Goal: Task Accomplishment & Management: Manage account settings

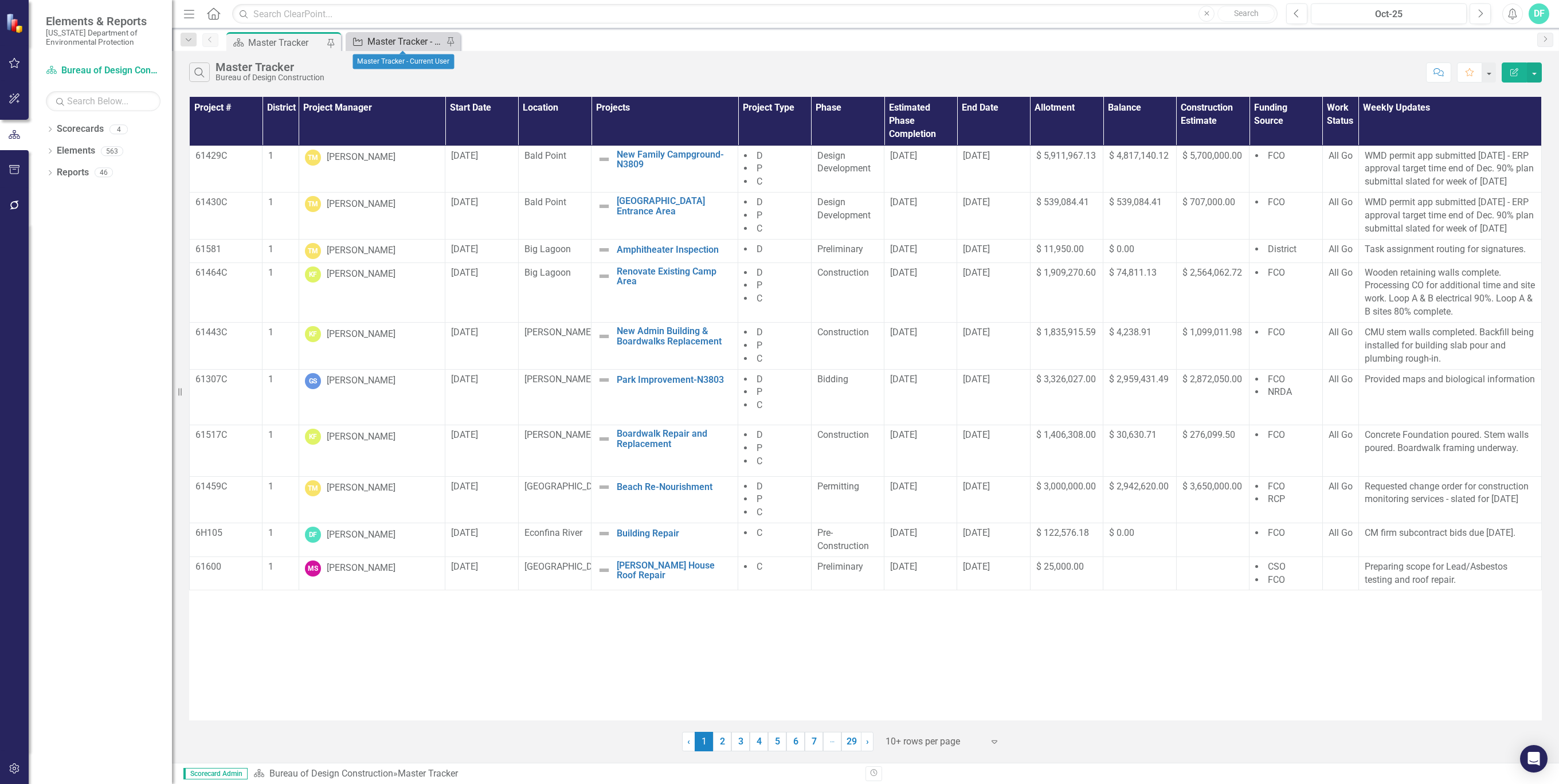
click at [393, 37] on div "Master Tracker - Current User" at bounding box center [405, 42] width 76 height 15
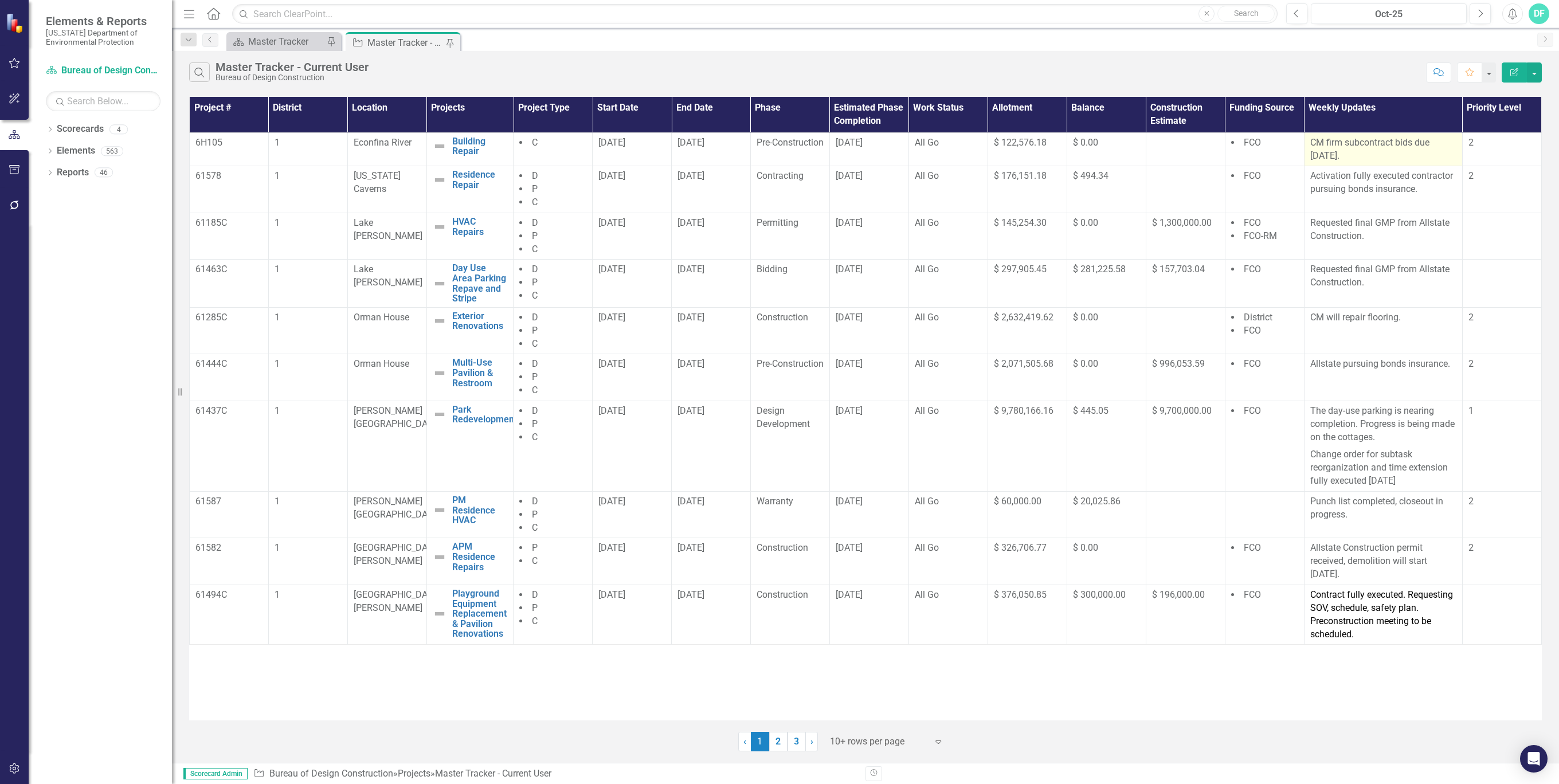
click at [1359, 153] on p "CM firm subcontract bids due [DATE]." at bounding box center [1383, 150] width 146 height 26
click at [1366, 145] on p "CM firm subcontract bids due [DATE]." at bounding box center [1383, 150] width 146 height 26
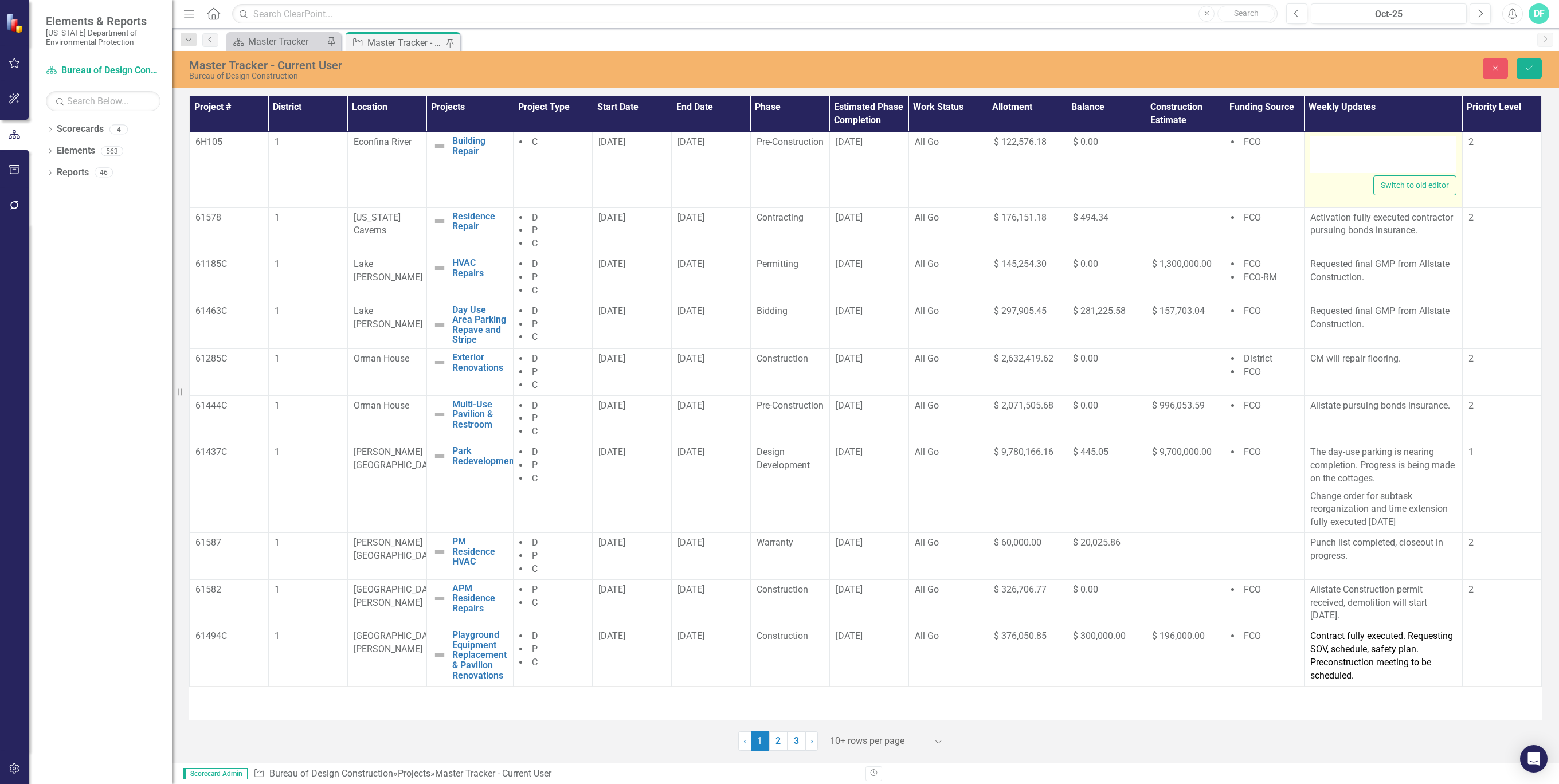
type textarea "<p>CM firm subcontract bids due [DATE].</p>"
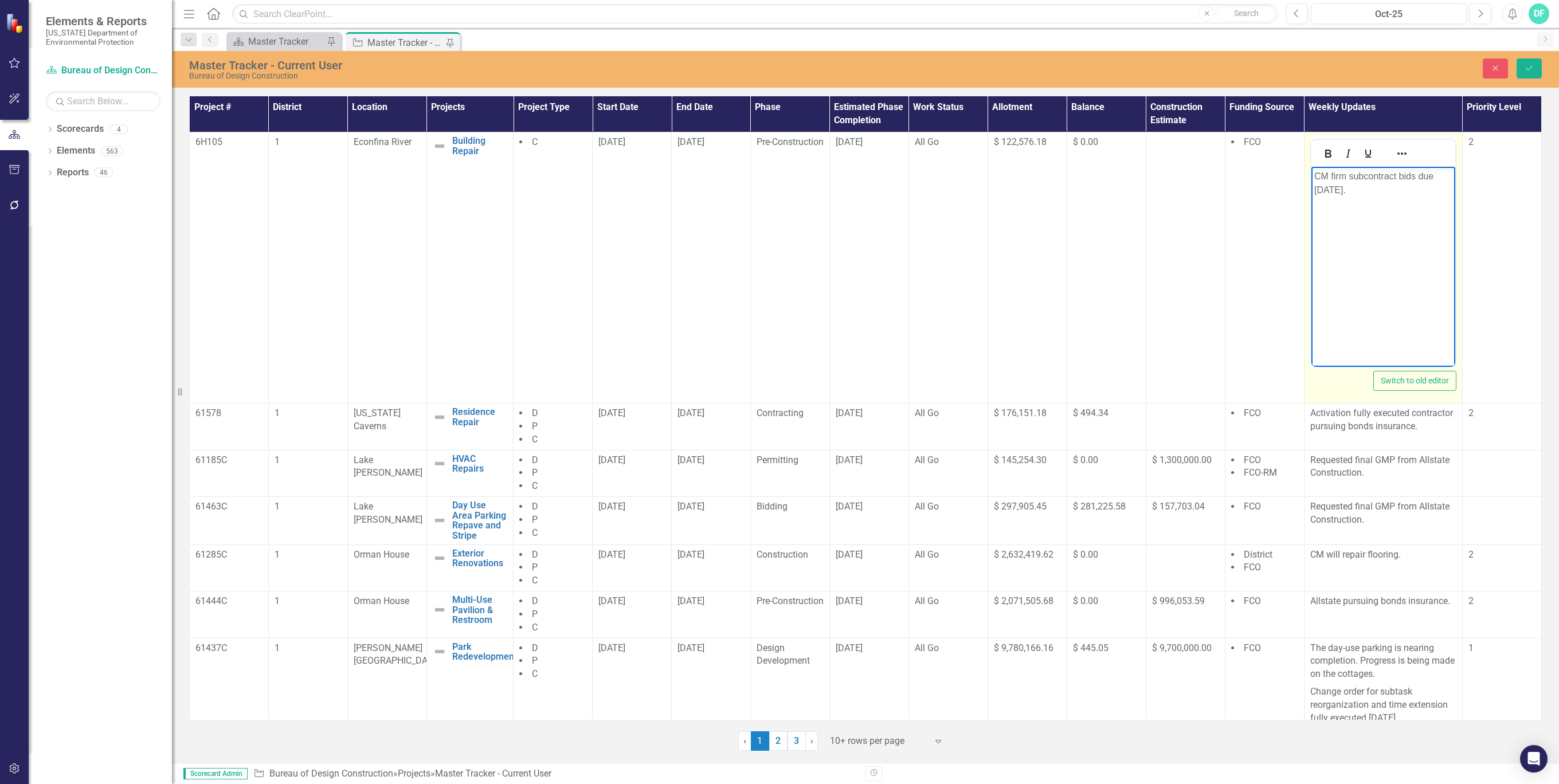
drag, startPoint x: 2677, startPoint y: 312, endPoint x: 1348, endPoint y: 180, distance: 1335.5
click at [1348, 180] on p "CM firm subcontract bids due [DATE]." at bounding box center [1382, 183] width 138 height 28
click at [1529, 69] on icon "submit" at bounding box center [1528, 68] width 7 height 4
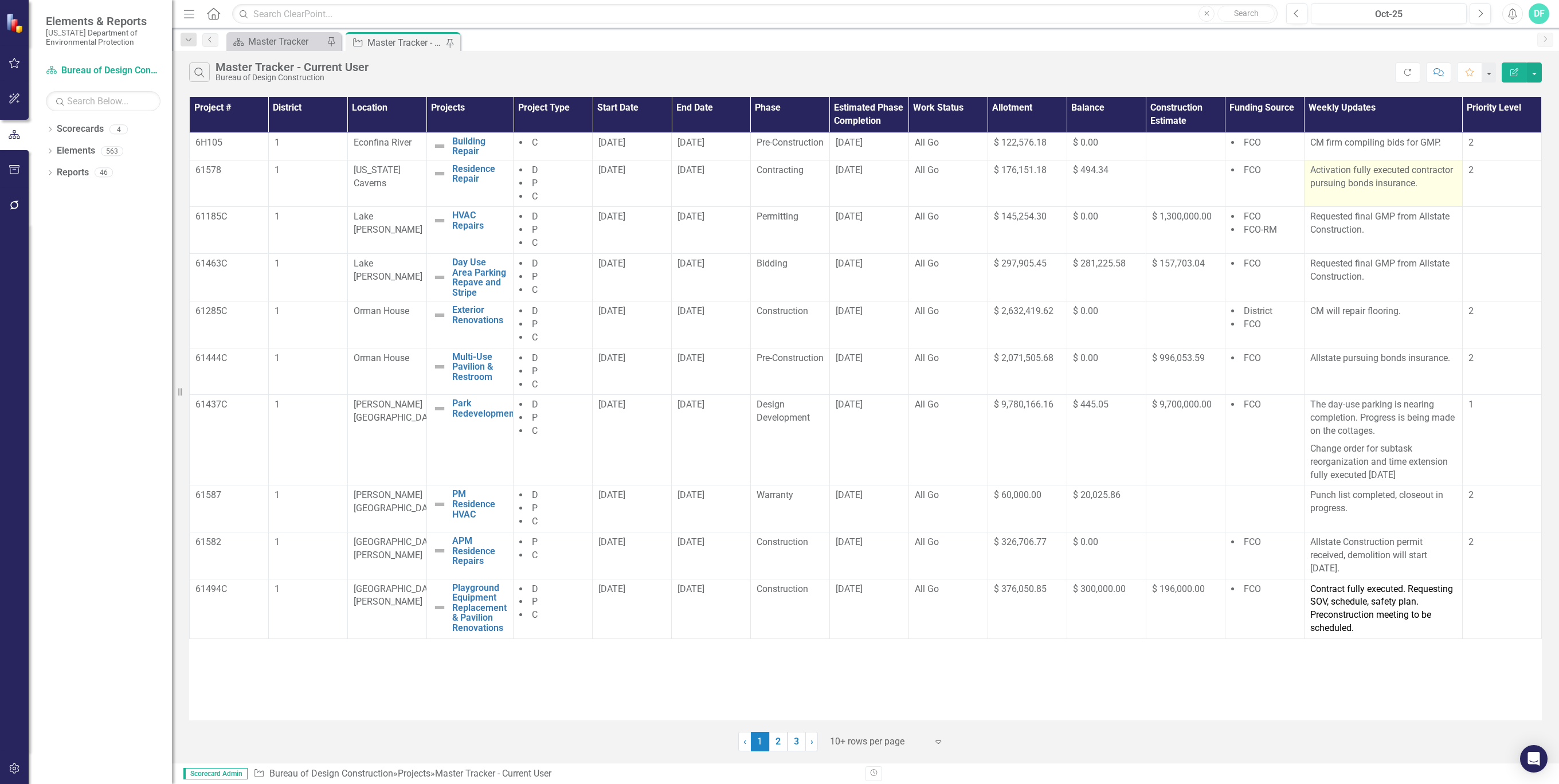
click at [1433, 190] on p "Activation fully executed contractor pursuing bonds insurance." at bounding box center [1383, 177] width 146 height 26
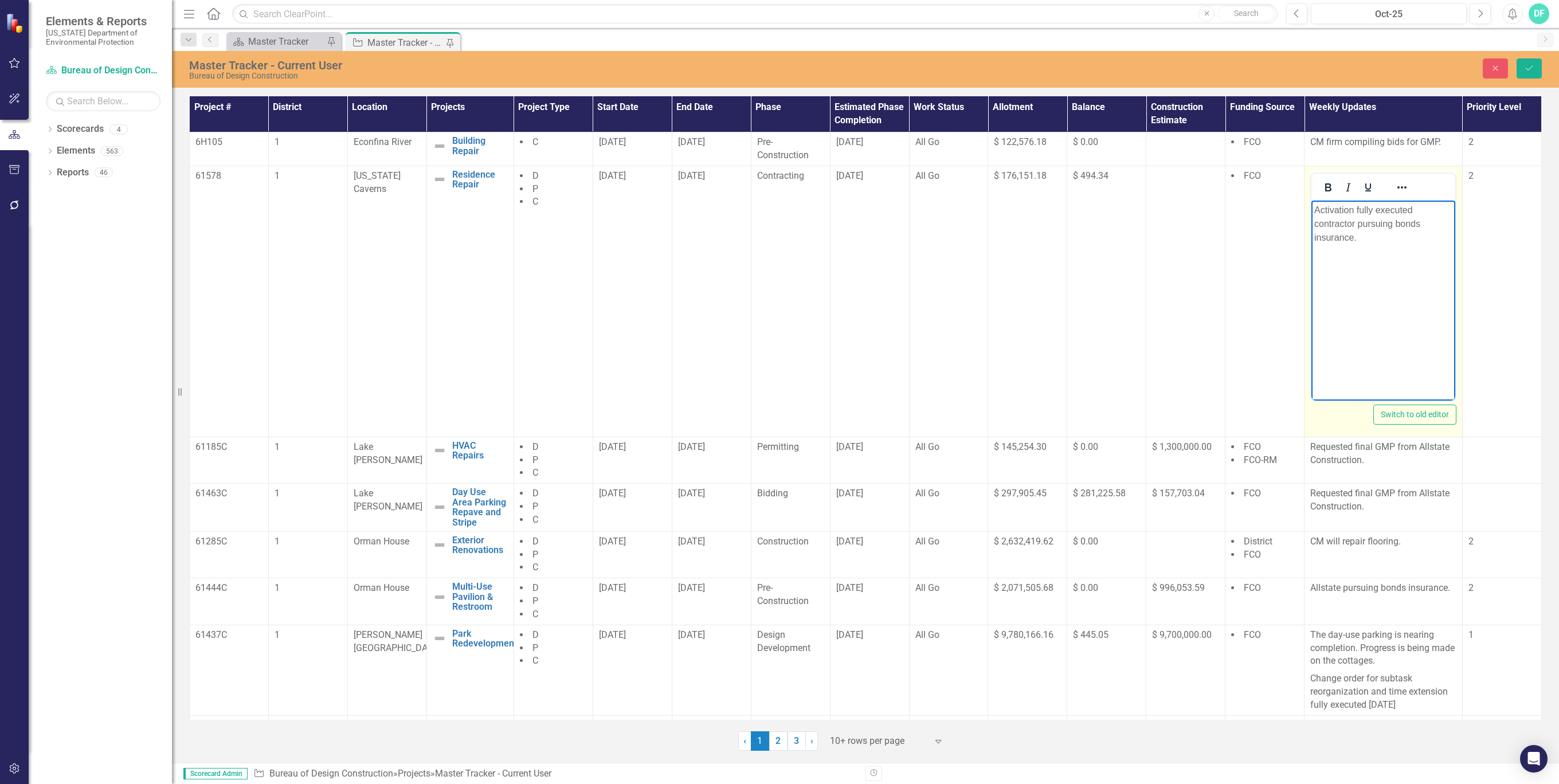
click at [1372, 244] on body "Activation fully executed contractor pursuing bonds insurance." at bounding box center [1383, 285] width 144 height 172
click at [1319, 226] on p "Activation fully executed contractor pursuing building permit" at bounding box center [1382, 223] width 138 height 42
click at [1520, 72] on button "Save" at bounding box center [1528, 68] width 26 height 20
